Goal: Task Accomplishment & Management: Use online tool/utility

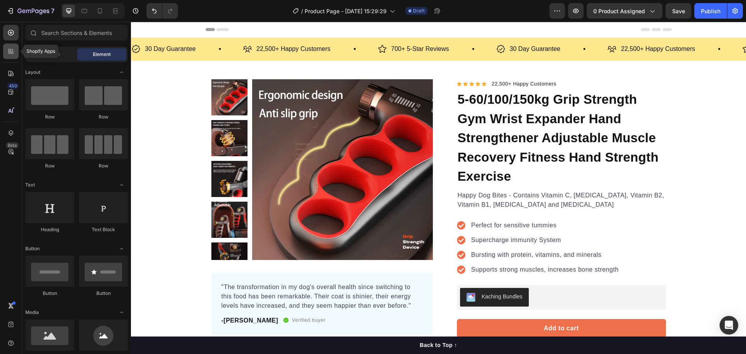
click at [16, 54] on div at bounding box center [11, 52] width 16 height 16
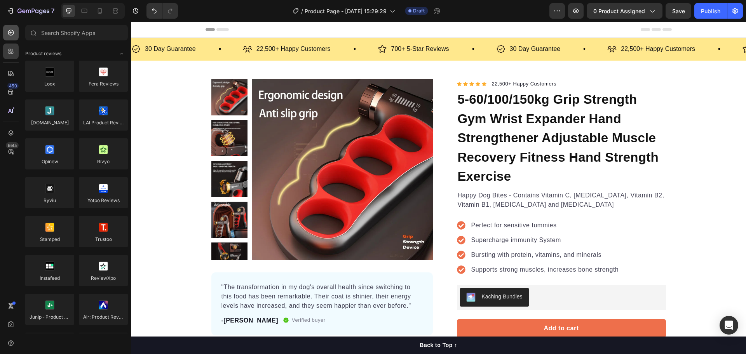
click at [11, 33] on icon at bounding box center [10, 32] width 3 height 3
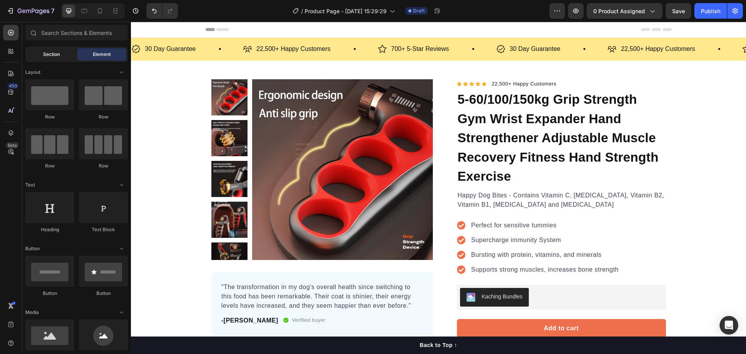
click at [42, 51] on div "Section" at bounding box center [51, 54] width 49 height 12
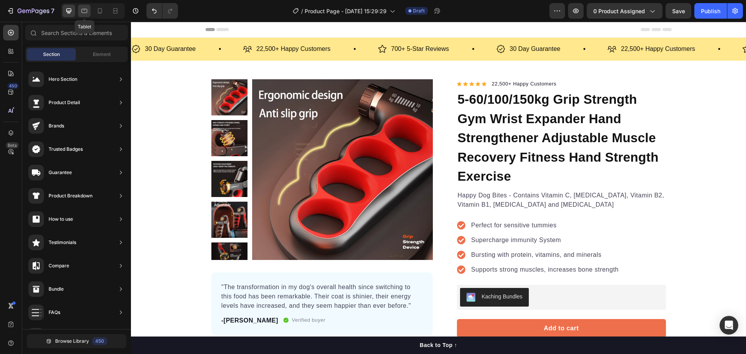
click at [85, 14] on icon at bounding box center [84, 11] width 8 height 8
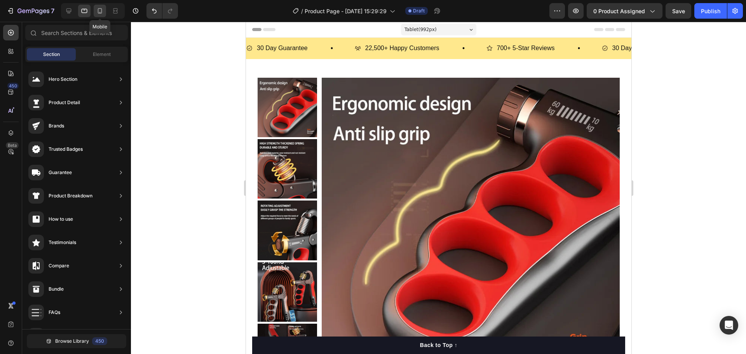
click at [95, 14] on div at bounding box center [100, 11] width 12 height 12
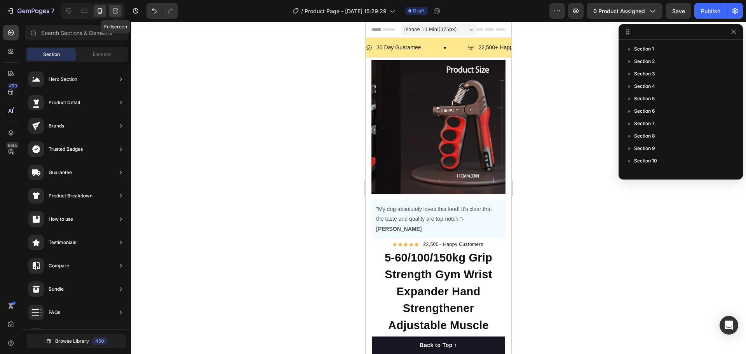
click at [110, 12] on div at bounding box center [115, 11] width 12 height 12
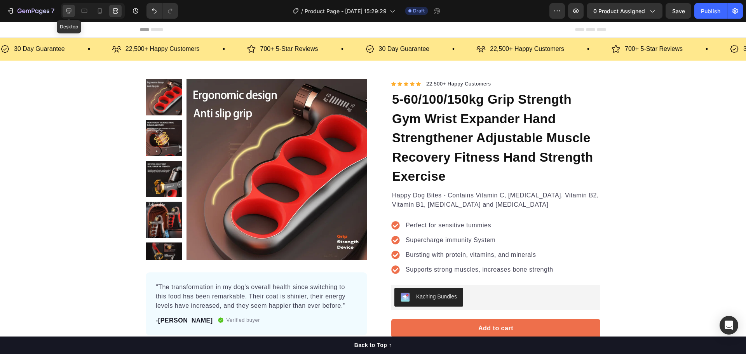
click at [69, 14] on icon at bounding box center [69, 11] width 8 height 8
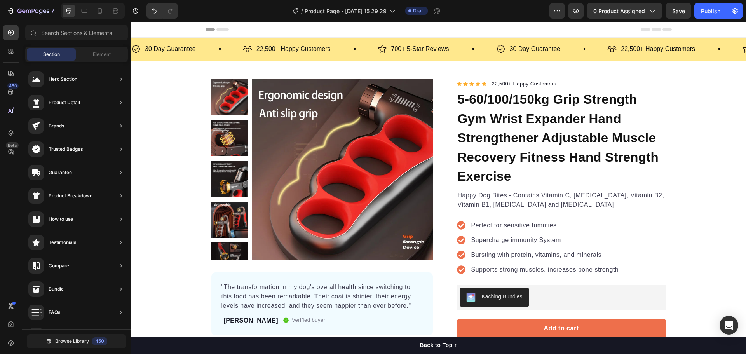
click at [61, 57] on div "Section" at bounding box center [51, 54] width 49 height 12
click at [9, 49] on icon at bounding box center [10, 50] width 2 height 2
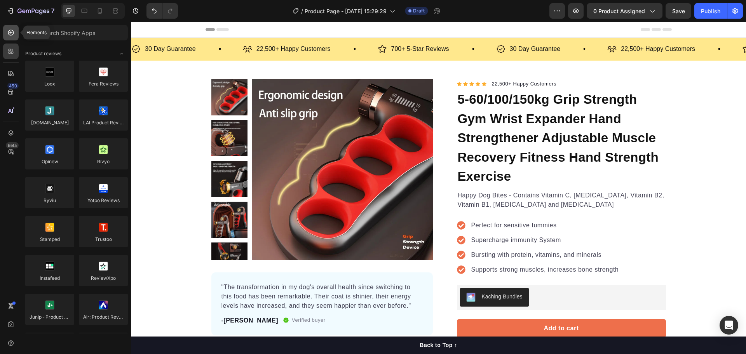
click at [11, 37] on div at bounding box center [11, 33] width 16 height 16
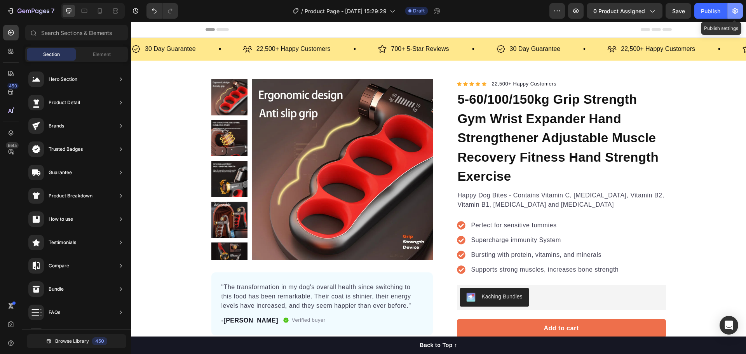
click at [733, 13] on icon "button" at bounding box center [735, 11] width 8 height 8
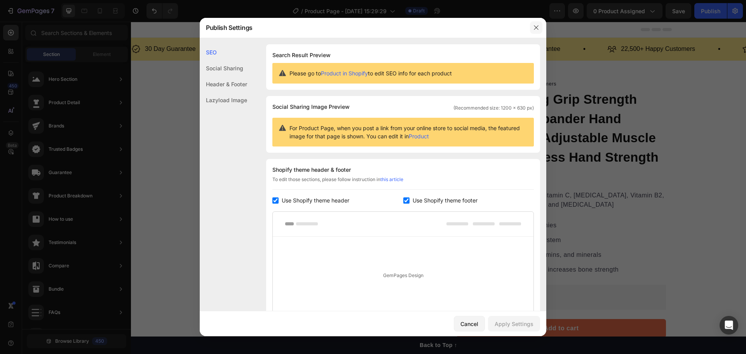
click at [538, 29] on icon "button" at bounding box center [536, 27] width 6 height 6
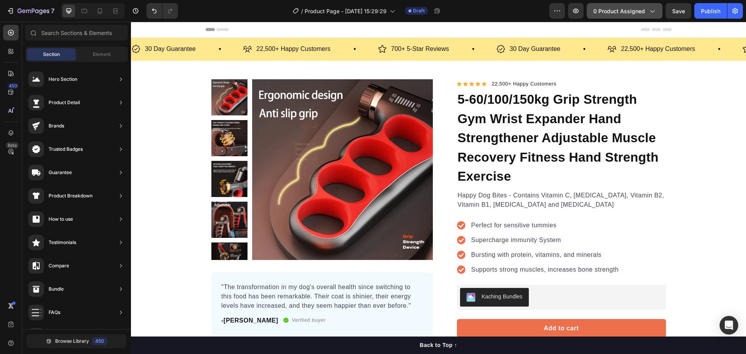
click at [650, 8] on icon "button" at bounding box center [652, 11] width 8 height 8
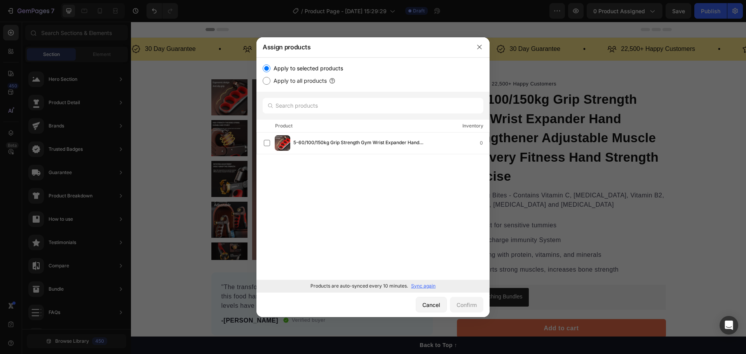
click at [309, 84] on label "Apply to all products" at bounding box center [298, 80] width 56 height 9
click at [270, 84] on input "Apply to all products" at bounding box center [267, 81] width 8 height 8
radio input "true"
click at [316, 68] on label "Apply to selected products" at bounding box center [306, 68] width 73 height 9
click at [270, 68] on input "Apply to selected products" at bounding box center [267, 69] width 8 height 8
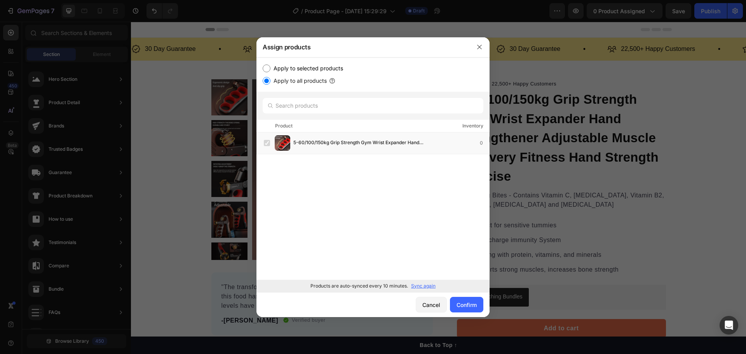
radio input "true"
click at [364, 199] on div "5-60/100/150kg Grip Strength Gym Wrist Expander Hand Strengthener Adjustable Mu…" at bounding box center [372, 206] width 233 height 147
click at [430, 307] on div "Cancel" at bounding box center [431, 305] width 18 height 8
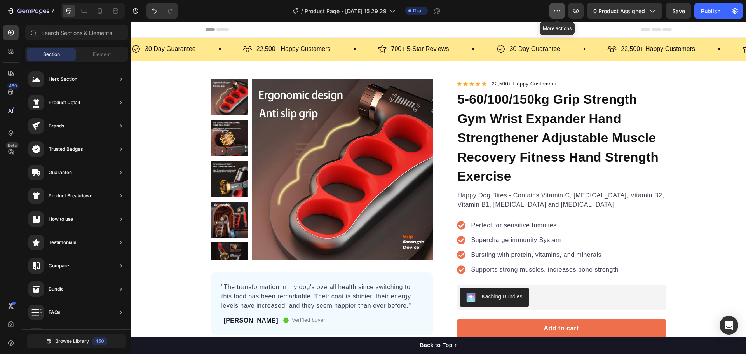
click at [559, 14] on icon "button" at bounding box center [557, 11] width 8 height 8
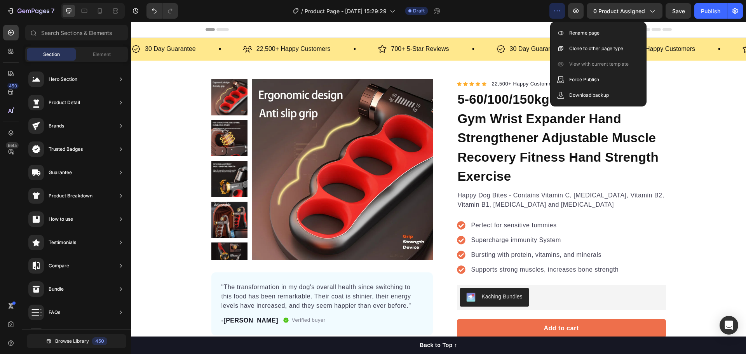
click at [558, 14] on icon "button" at bounding box center [557, 11] width 8 height 8
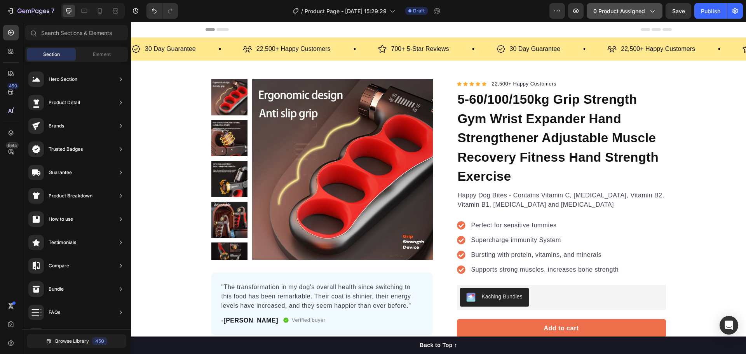
click at [645, 12] on div "0 product assigned" at bounding box center [624, 11] width 63 height 8
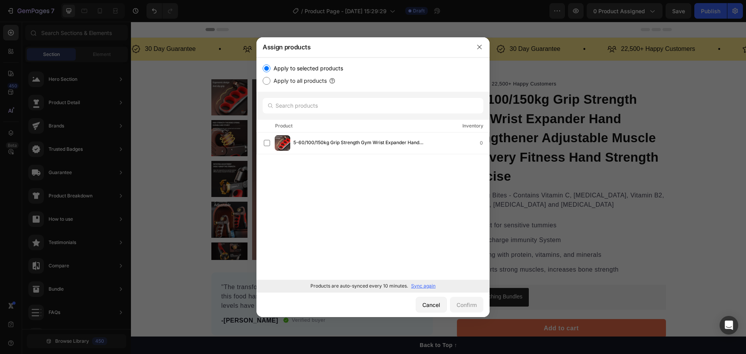
click at [464, 126] on div "Inventory" at bounding box center [472, 126] width 21 height 8
click at [415, 285] on p "Sync again" at bounding box center [423, 286] width 24 height 7
click at [477, 45] on icon "button" at bounding box center [479, 47] width 6 height 6
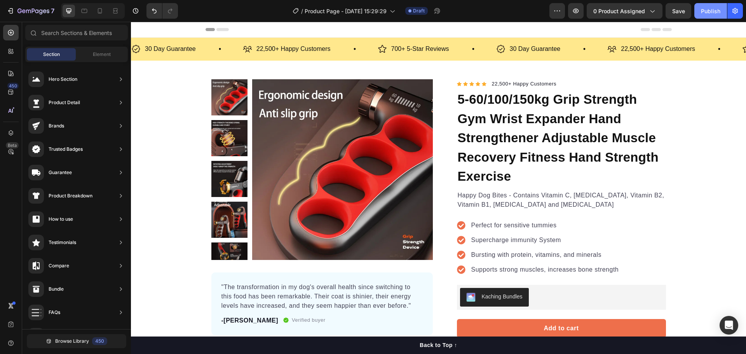
click at [717, 14] on div "Publish" at bounding box center [710, 11] width 19 height 8
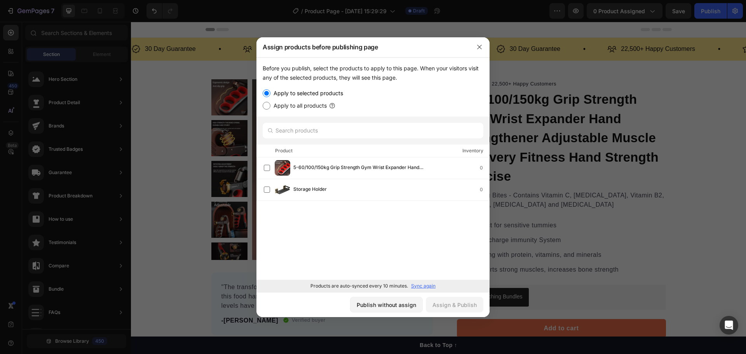
click at [290, 108] on label "Apply to all products" at bounding box center [298, 105] width 56 height 9
click at [270, 108] on input "Apply to all products" at bounding box center [267, 106] width 8 height 8
radio input "true"
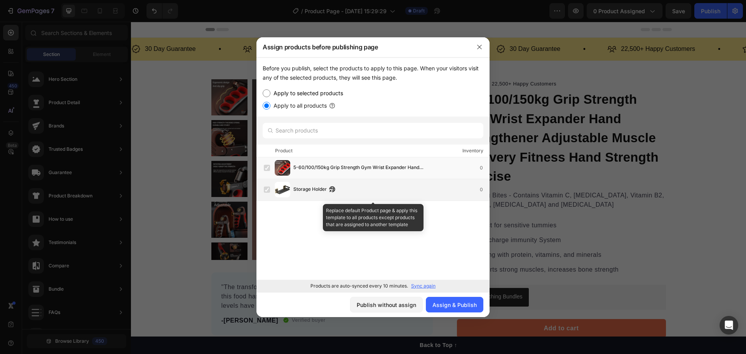
click at [268, 190] on label at bounding box center [267, 190] width 6 height 6
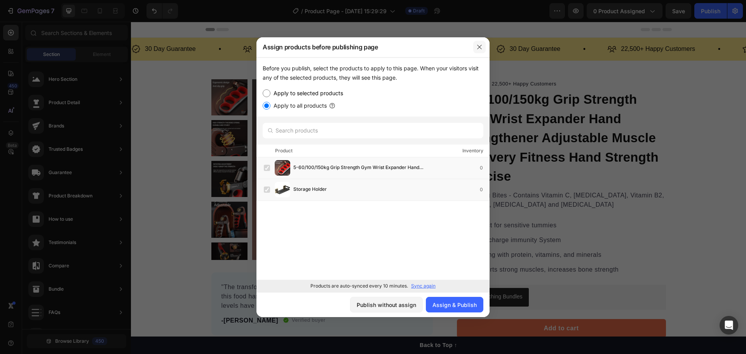
click at [477, 48] on icon "button" at bounding box center [479, 47] width 6 height 6
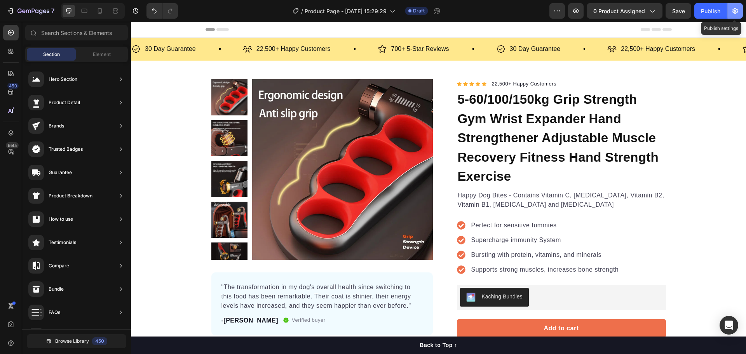
click at [733, 8] on icon "button" at bounding box center [735, 11] width 8 height 8
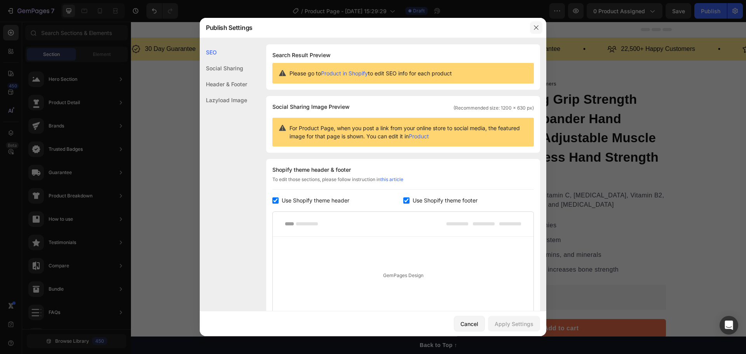
click at [536, 26] on icon "button" at bounding box center [536, 27] width 6 height 6
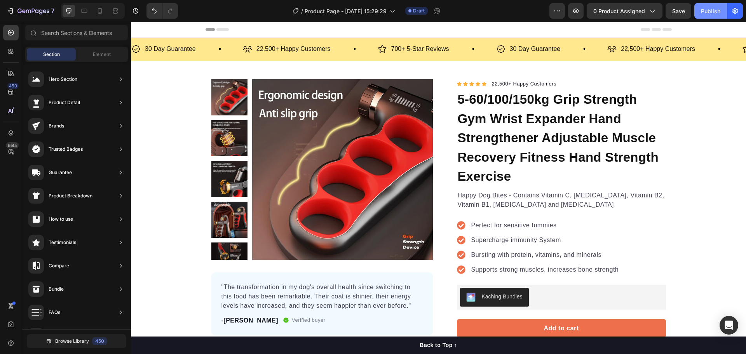
click at [718, 13] on div "Publish" at bounding box center [710, 11] width 19 height 8
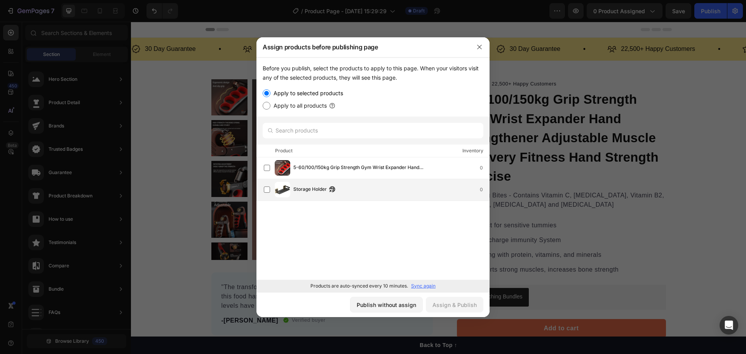
click at [324, 193] on span "Storage Holder" at bounding box center [309, 189] width 33 height 9
click at [418, 284] on p "Sync again" at bounding box center [423, 286] width 24 height 7
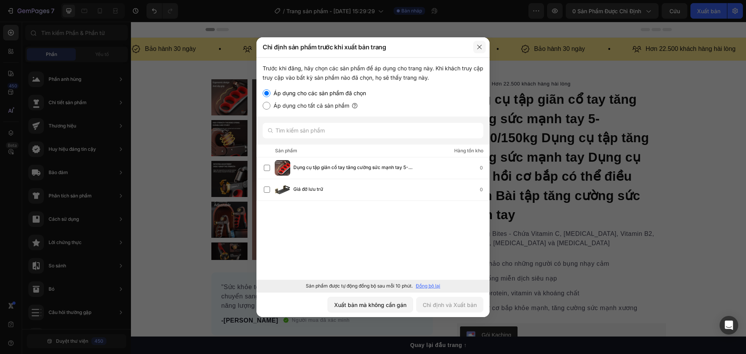
click at [478, 45] on icon "button" at bounding box center [479, 47] width 6 height 6
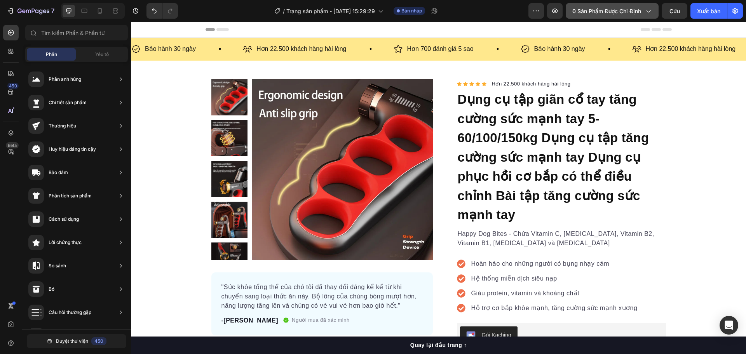
click at [652, 7] on button "0 sản phẩm được chỉ định" at bounding box center [612, 11] width 93 height 16
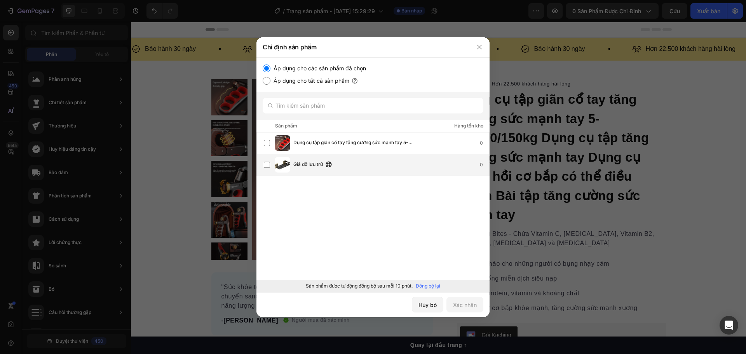
click at [370, 166] on div "Giá đỡ lưu trữ 0" at bounding box center [391, 164] width 196 height 9
click at [465, 306] on font "Xác nhận" at bounding box center [465, 305] width 24 height 7
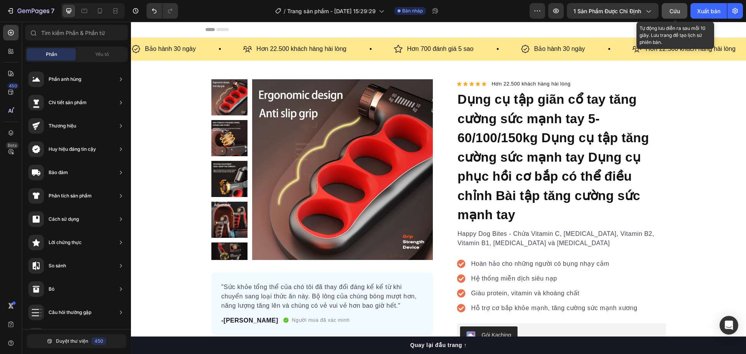
click at [681, 12] on button "Cứu" at bounding box center [675, 11] width 26 height 16
click at [677, 9] on font "Cứu" at bounding box center [675, 11] width 10 height 7
click at [677, 10] on icon "button" at bounding box center [675, 11] width 8 height 8
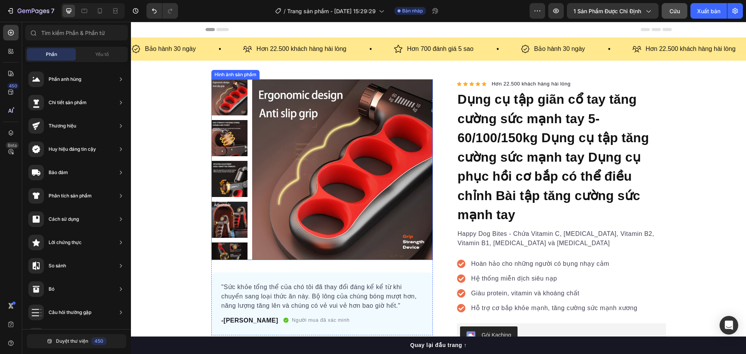
scroll to position [155, 0]
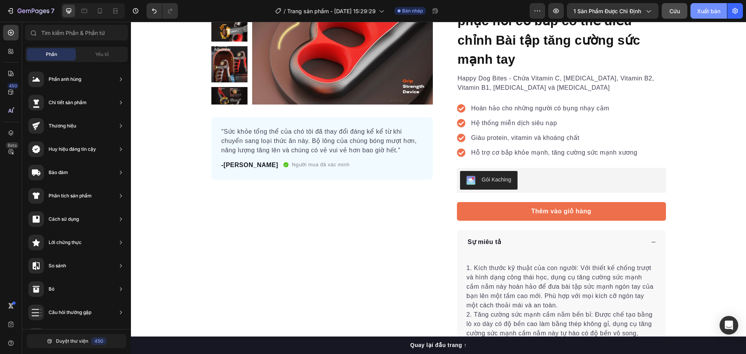
click at [704, 12] on font "Xuất bản" at bounding box center [708, 11] width 23 height 7
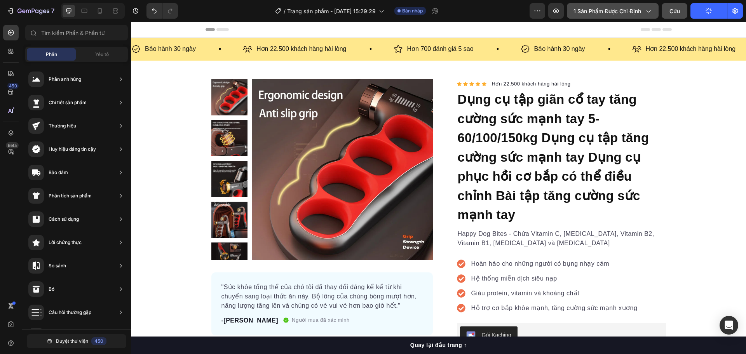
click at [646, 13] on icon "button" at bounding box center [648, 11] width 8 height 8
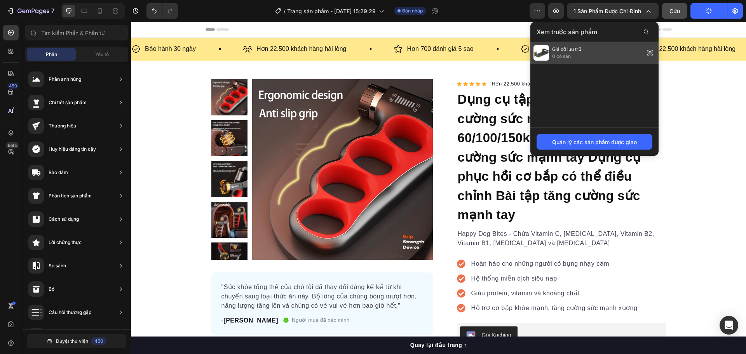
click at [586, 50] on div "Giá đỡ lưu trữ 0 có sẵn" at bounding box center [594, 53] width 128 height 22
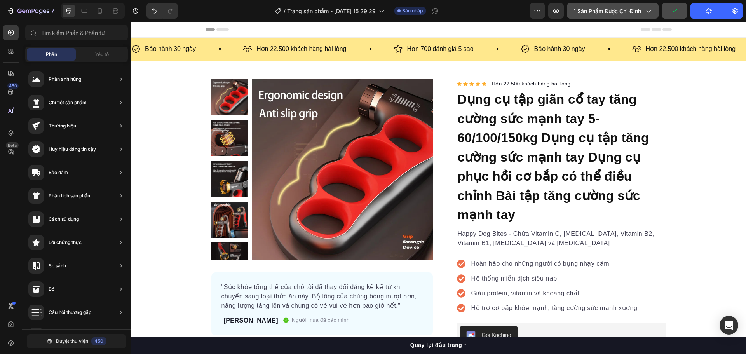
click at [621, 12] on font "1 sản phẩm được chỉ định" at bounding box center [608, 11] width 68 height 7
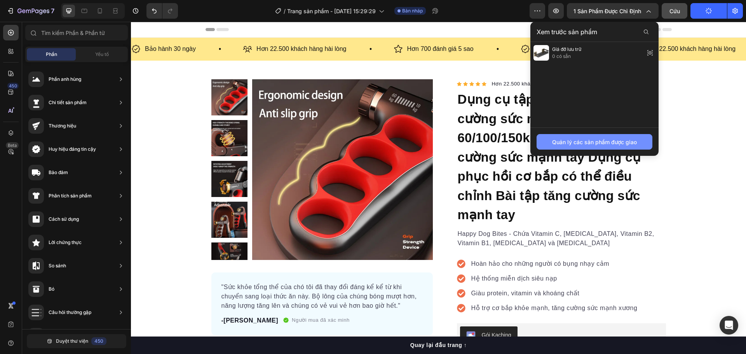
click at [579, 137] on button "Quản lý các sản phẩm được giao" at bounding box center [595, 142] width 116 height 16
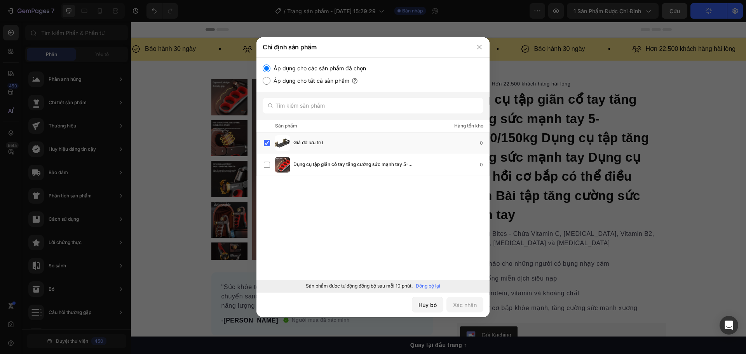
click at [318, 81] on font "Áp dụng cho tất cả sản phẩm" at bounding box center [312, 80] width 76 height 7
click at [270, 81] on input "Áp dụng cho tất cả sản phẩm" at bounding box center [267, 81] width 8 height 8
radio input "true"
click at [459, 308] on font "Xác nhận" at bounding box center [465, 305] width 24 height 8
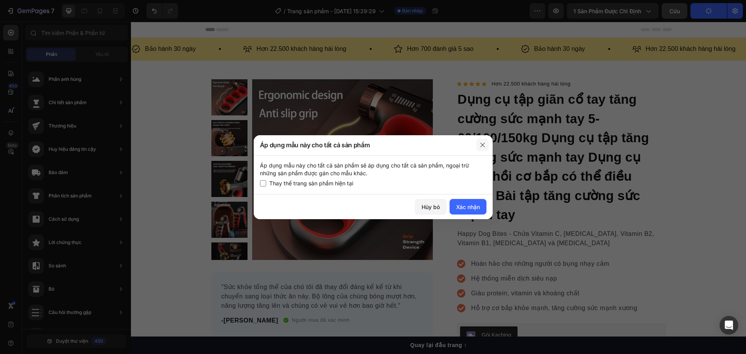
drag, startPoint x: 484, startPoint y: 144, endPoint x: 299, endPoint y: 148, distance: 185.0
click at [484, 144] on icon "button" at bounding box center [483, 145] width 6 height 6
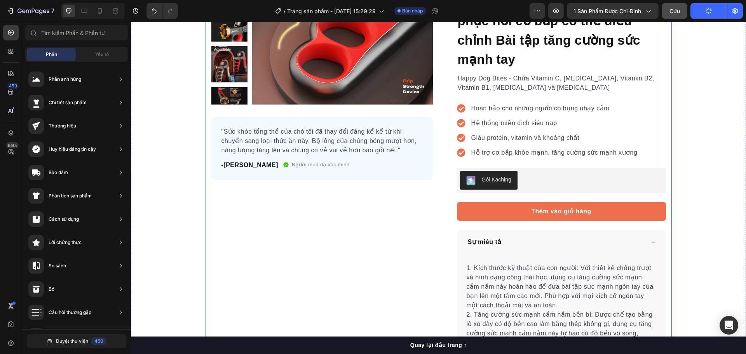
scroll to position [311, 0]
